Goal: Information Seeking & Learning: Learn about a topic

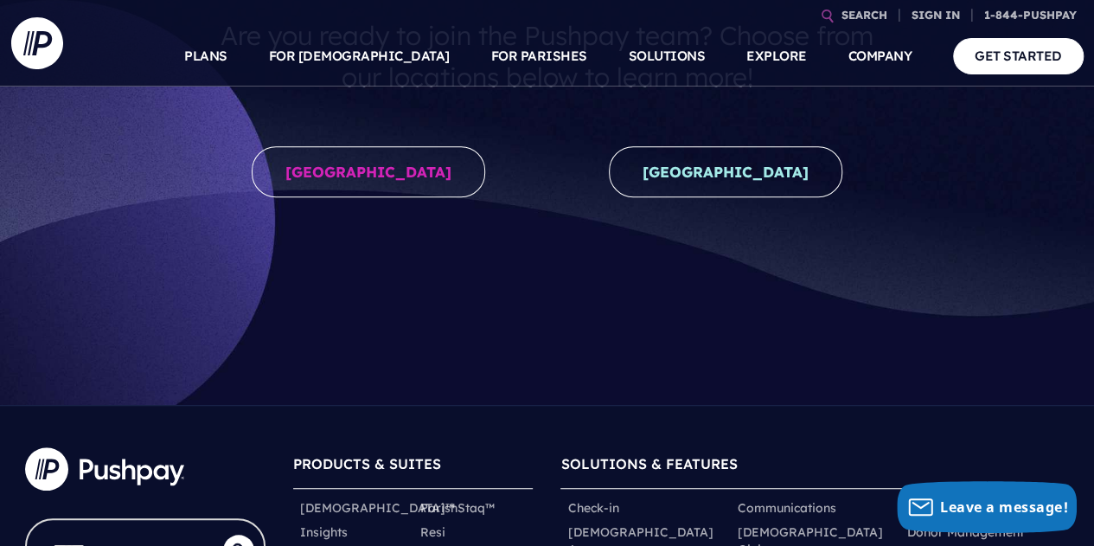
scroll to position [346, 0]
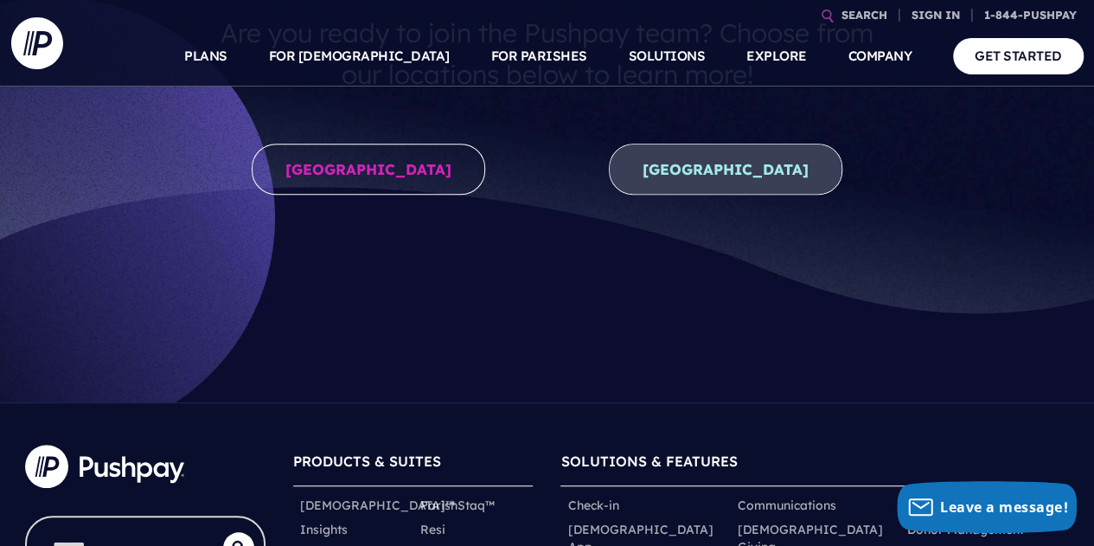
click at [736, 164] on link "[GEOGRAPHIC_DATA]" at bounding box center [726, 169] width 234 height 51
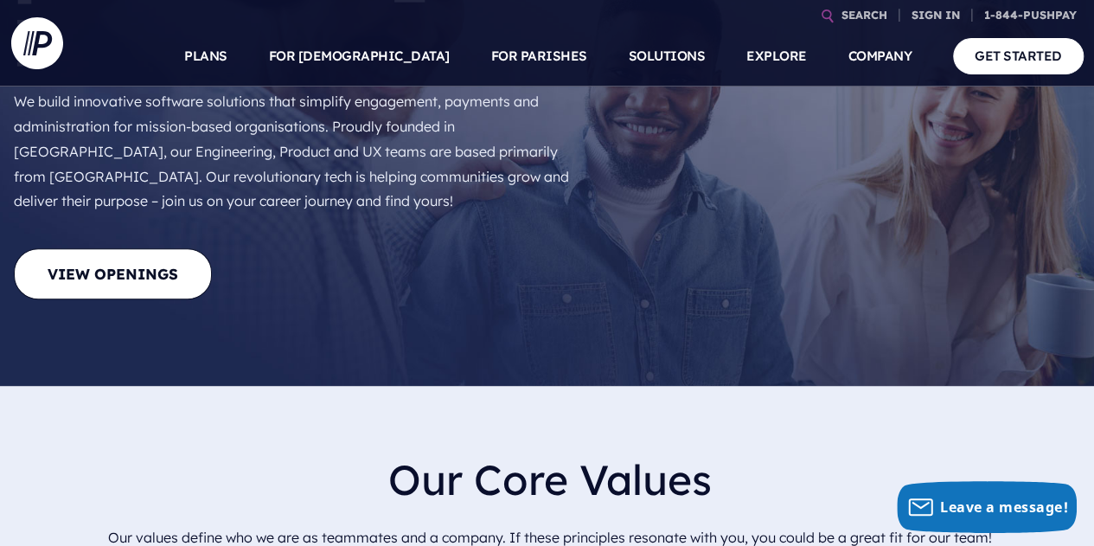
scroll to position [86, 0]
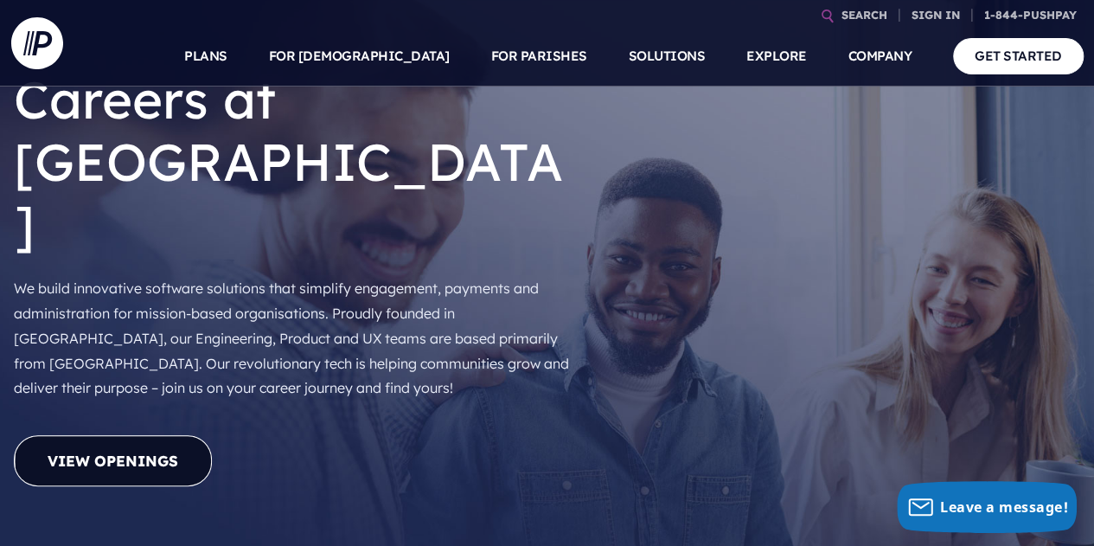
click at [122, 435] on link "View Openings" at bounding box center [113, 460] width 198 height 51
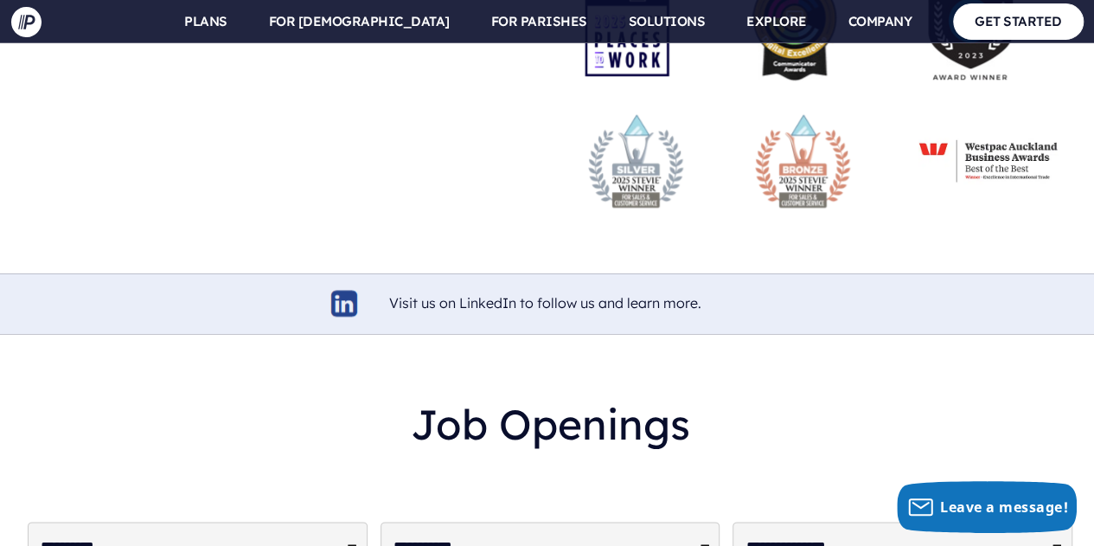
scroll to position [4167, 0]
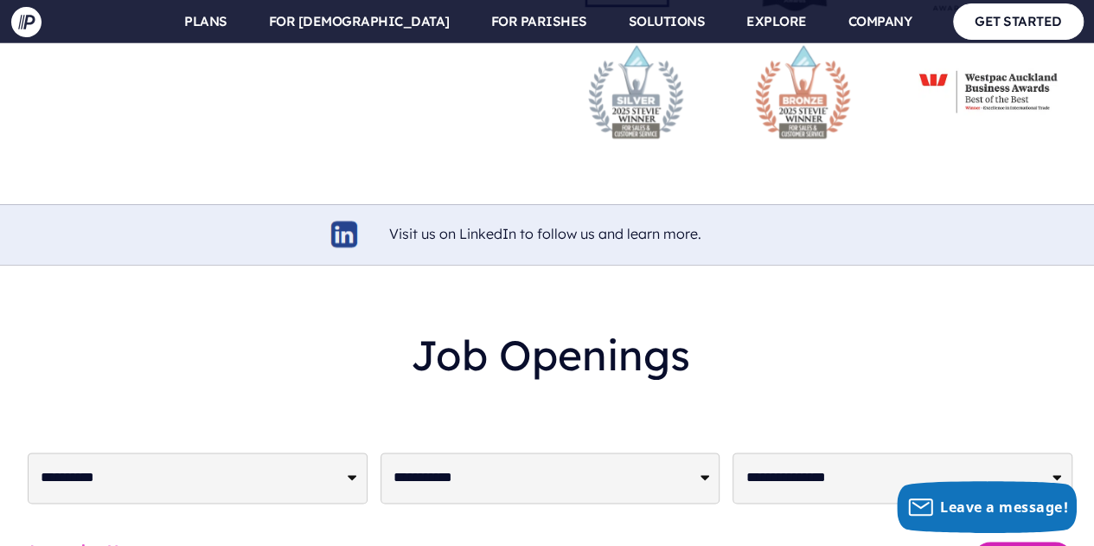
click at [125, 541] on link "Accounting Manager" at bounding box center [97, 549] width 139 height 16
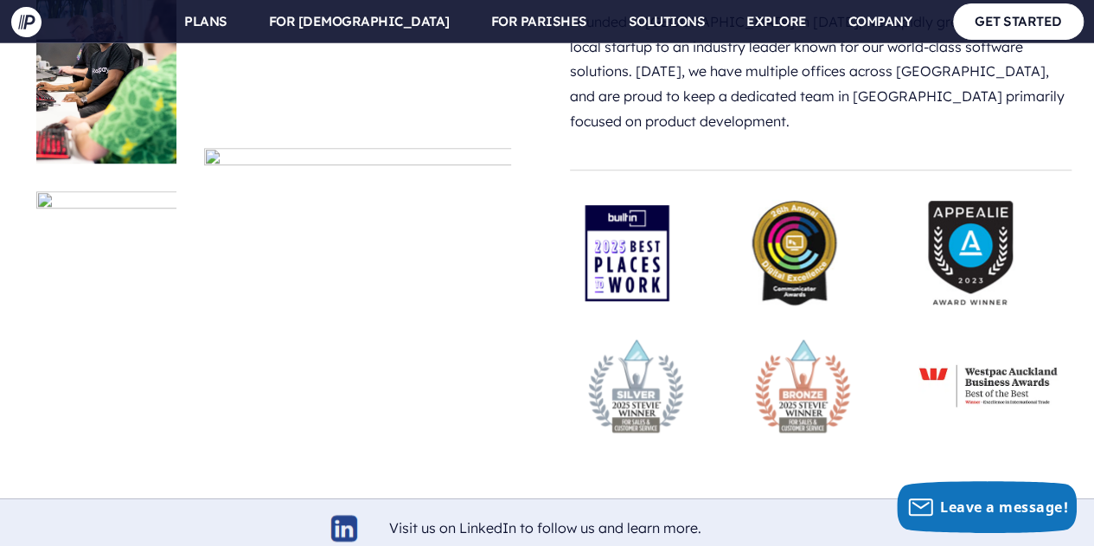
scroll to position [3735, 0]
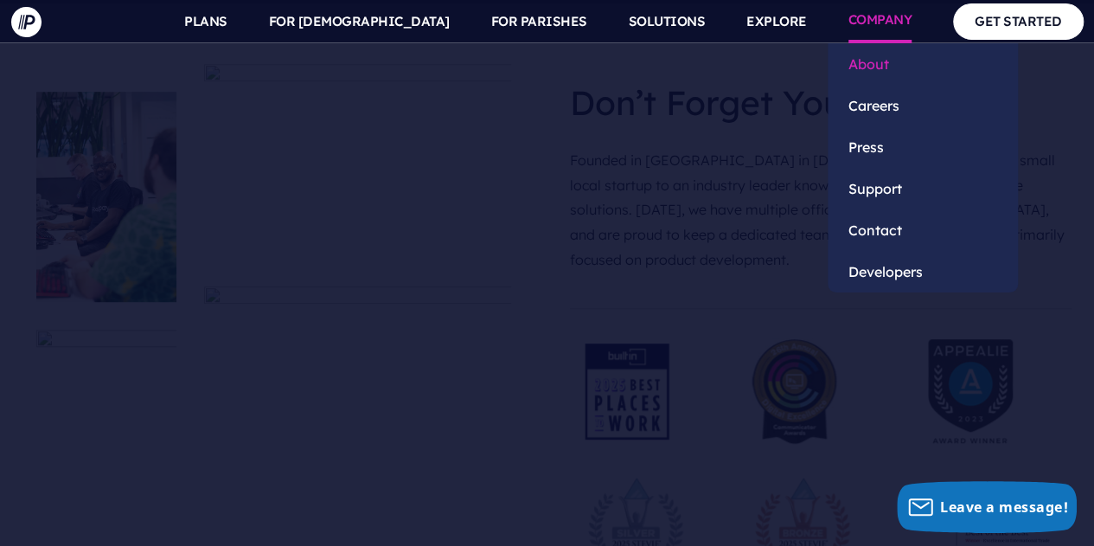
click at [885, 59] on link "About" at bounding box center [923, 64] width 190 height 42
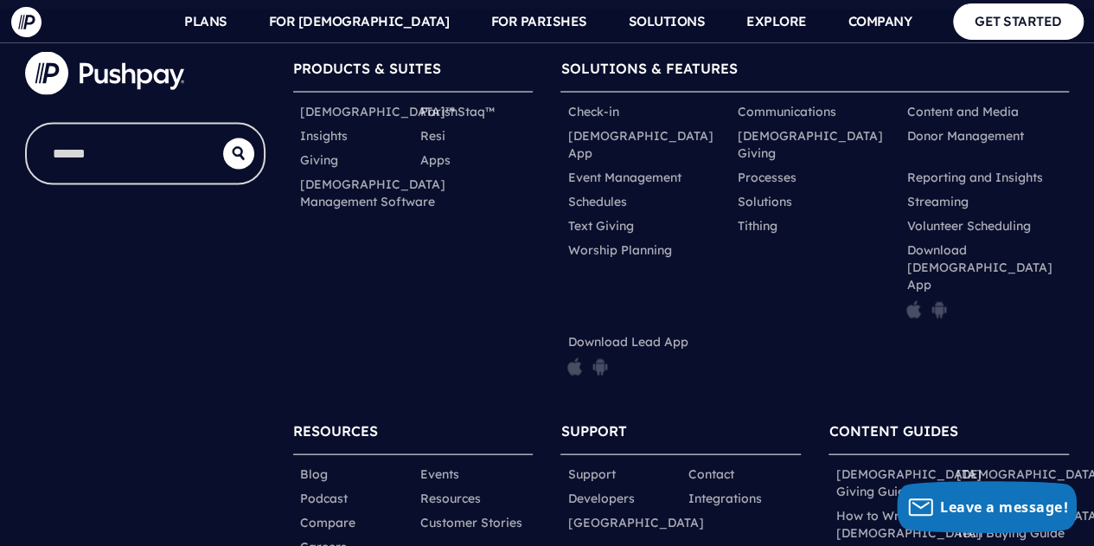
scroll to position [4970, 0]
